Goal: Check status: Check status

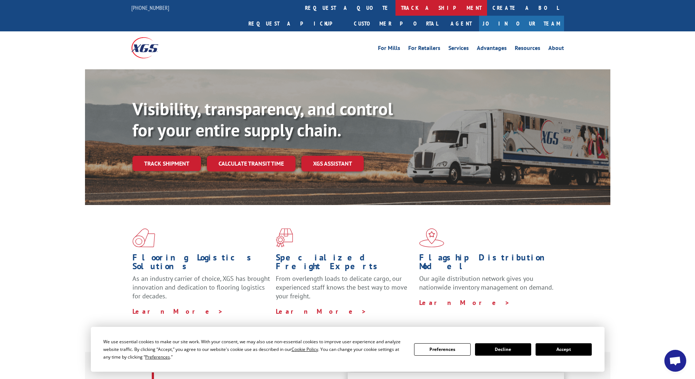
click at [396, 7] on link "track a shipment" at bounding box center [442, 8] width 92 height 16
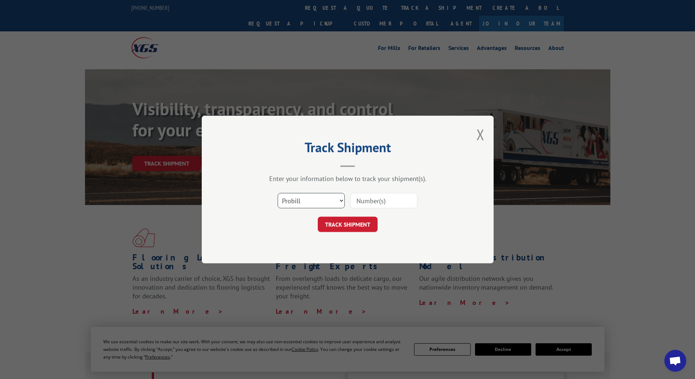
click at [342, 201] on select "Select category... Probill BOL PO" at bounding box center [311, 200] width 67 height 15
select select "bol"
click at [278, 193] on select "Select category... Probill BOL PO" at bounding box center [311, 200] width 67 height 15
click at [363, 200] on input at bounding box center [383, 200] width 67 height 15
type input "2873119"
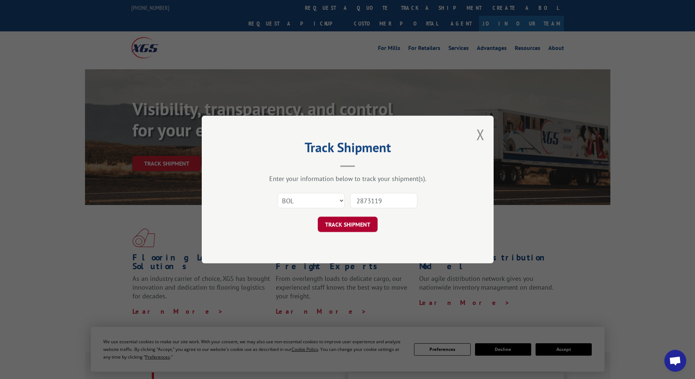
click at [333, 225] on button "TRACK SHIPMENT" at bounding box center [348, 224] width 60 height 15
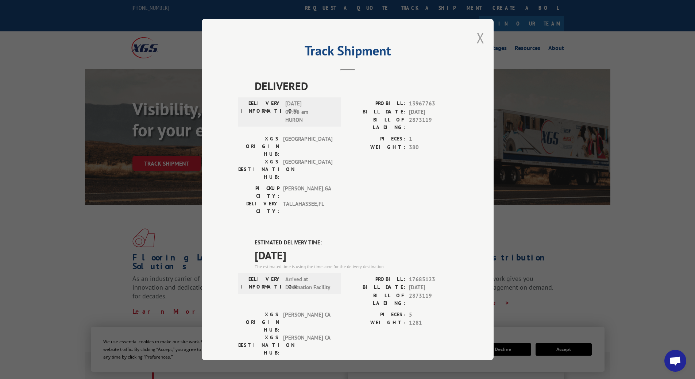
click at [478, 38] on button "Close modal" at bounding box center [481, 37] width 8 height 19
